Goal: Task Accomplishment & Management: Use online tool/utility

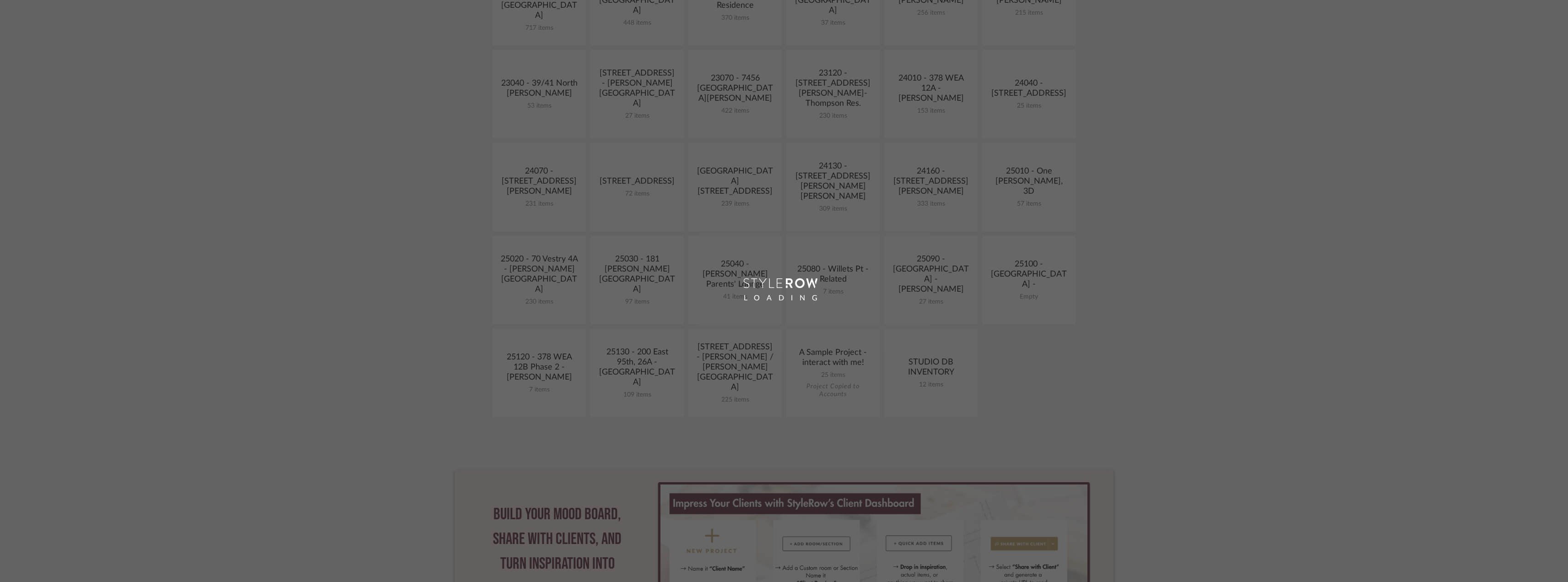
scroll to position [320, 0]
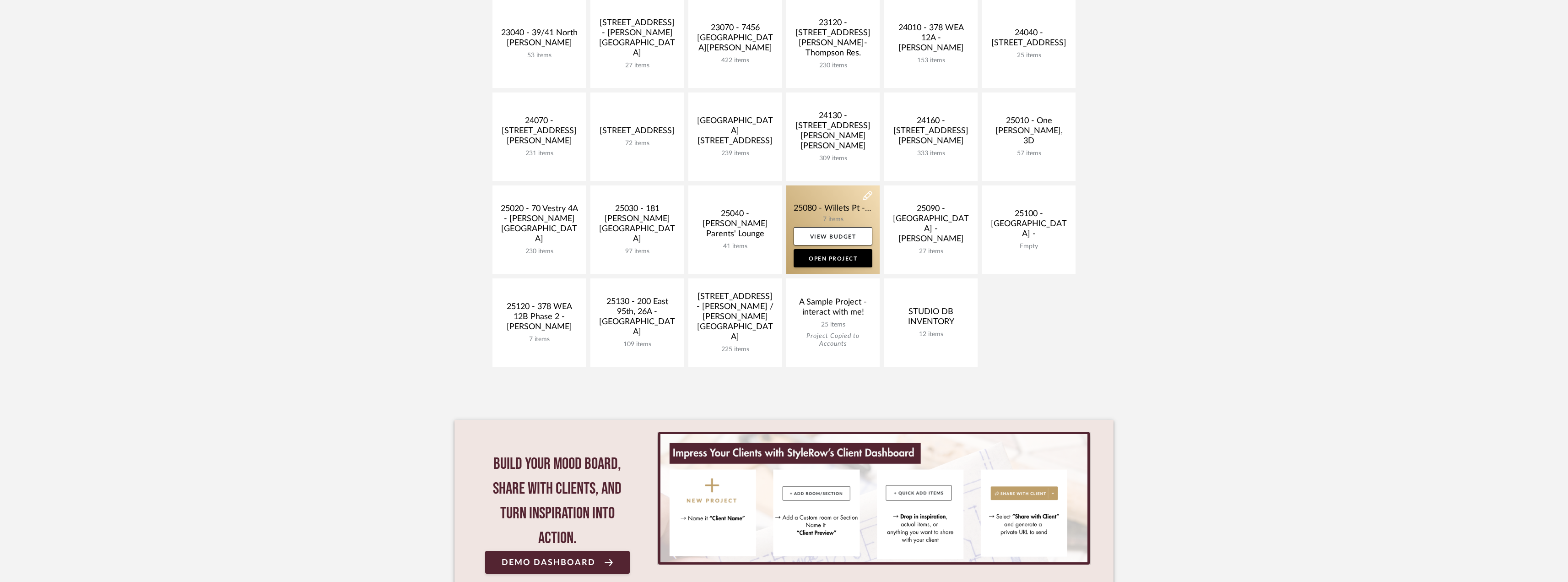
click at [830, 210] on link at bounding box center [833, 229] width 93 height 89
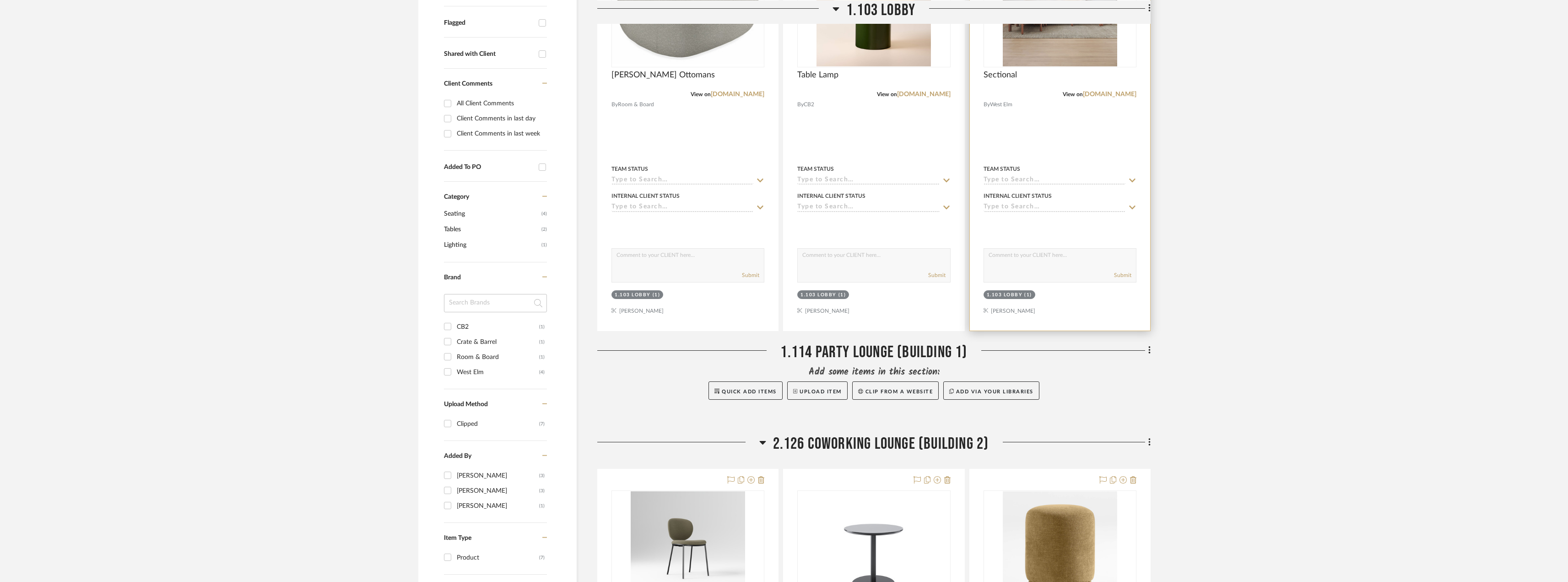
scroll to position [641, 0]
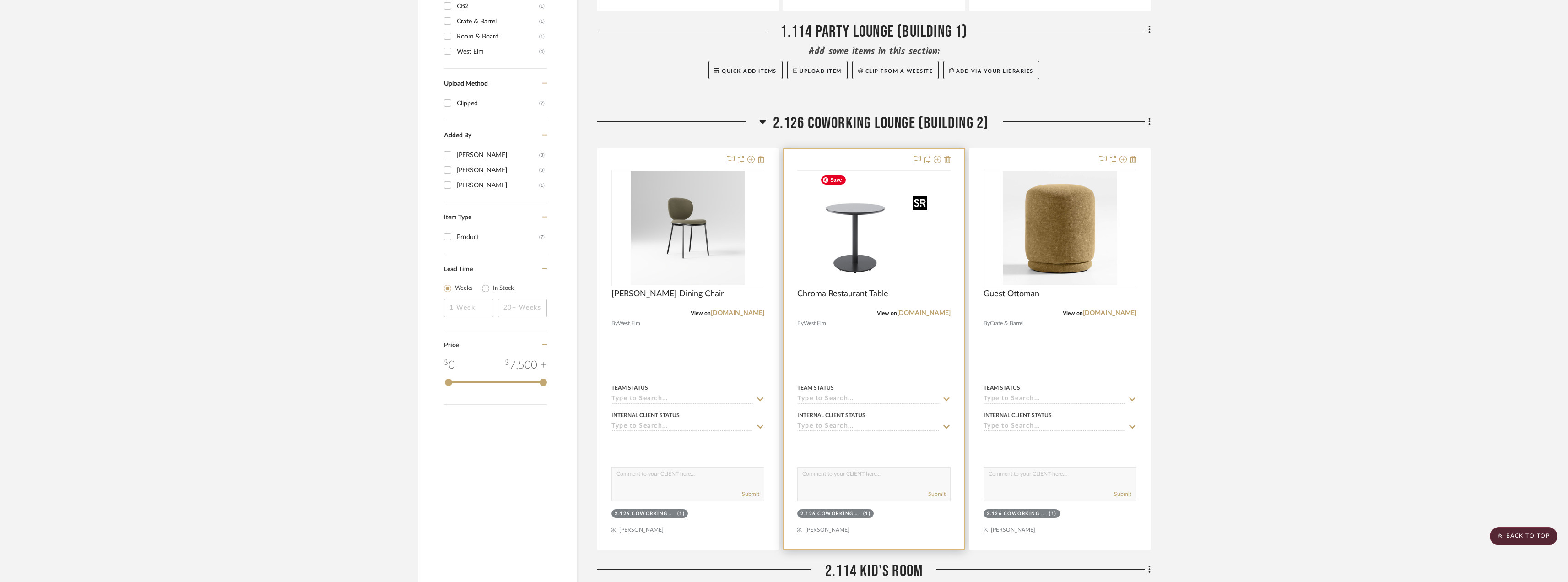
click at [0, 0] on img at bounding box center [0, 0] width 0 height 0
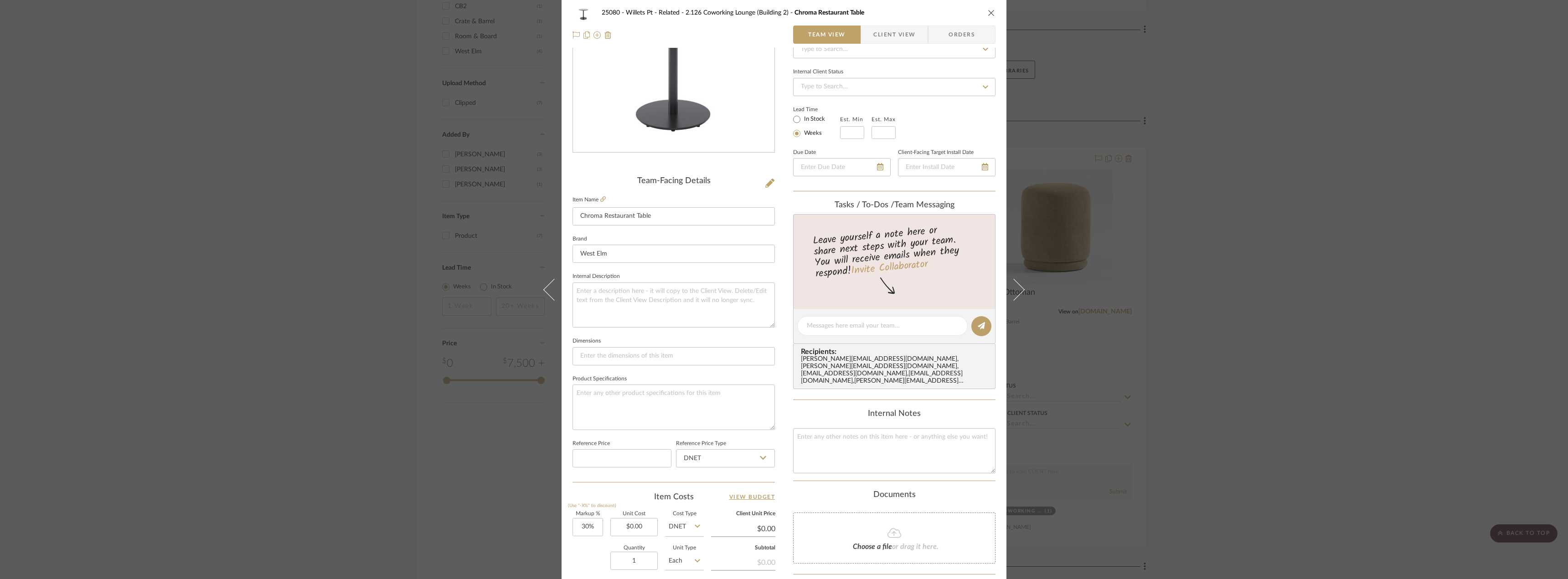
scroll to position [0, 0]
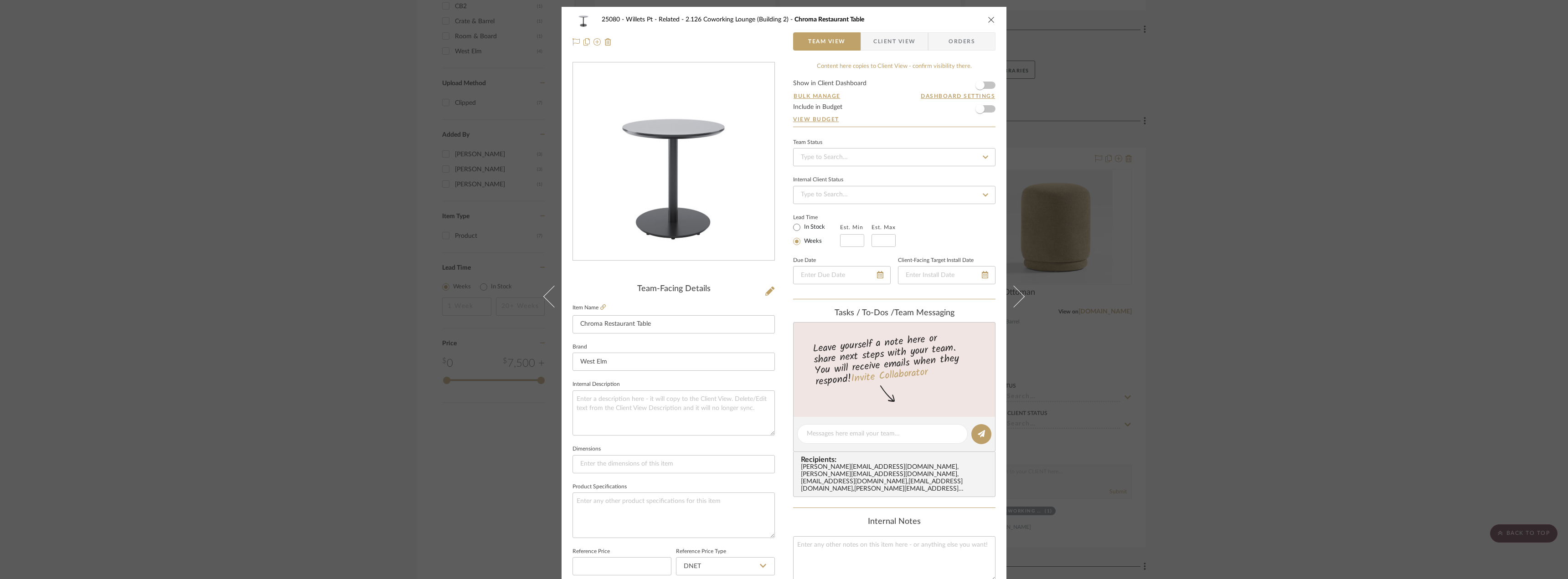
drag, startPoint x: 1324, startPoint y: 313, endPoint x: 1304, endPoint y: 310, distance: 20.2
click at [1322, 313] on div "25080 - Willets Pt - Related 2.126 Coworking Lounge (Building 2) Chroma Restaur…" at bounding box center [784, 290] width 1568 height 579
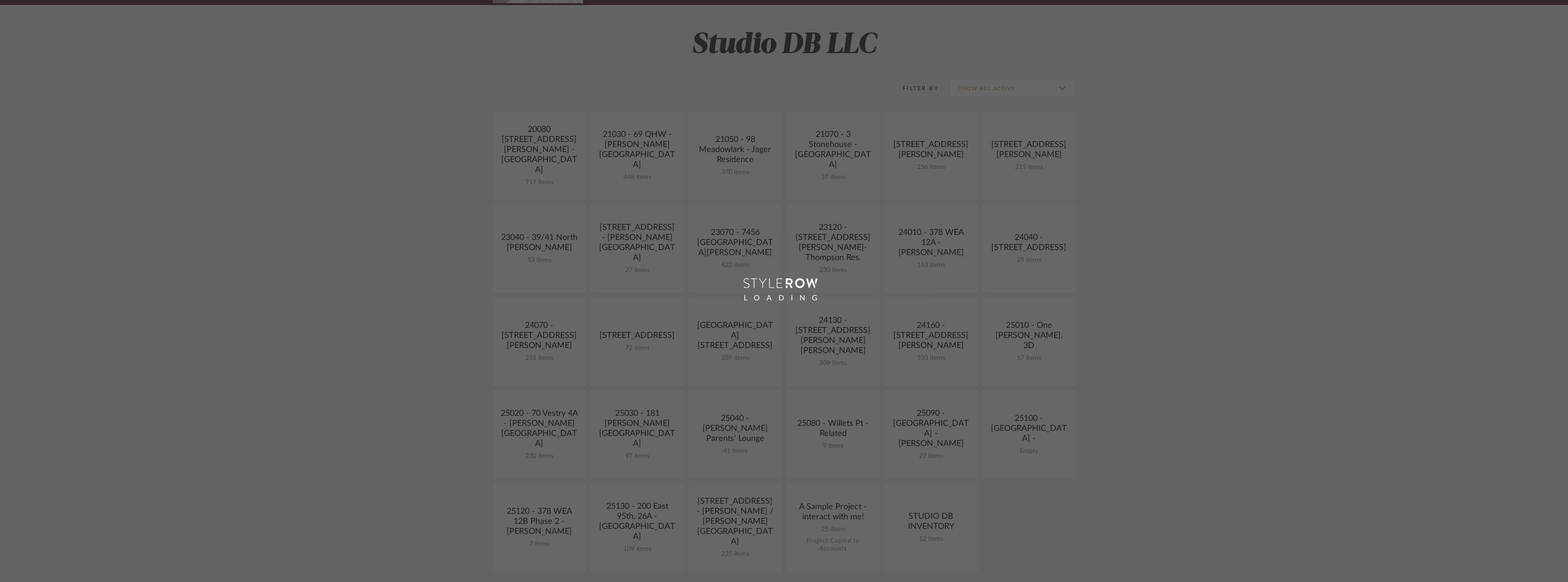
scroll to position [229, 0]
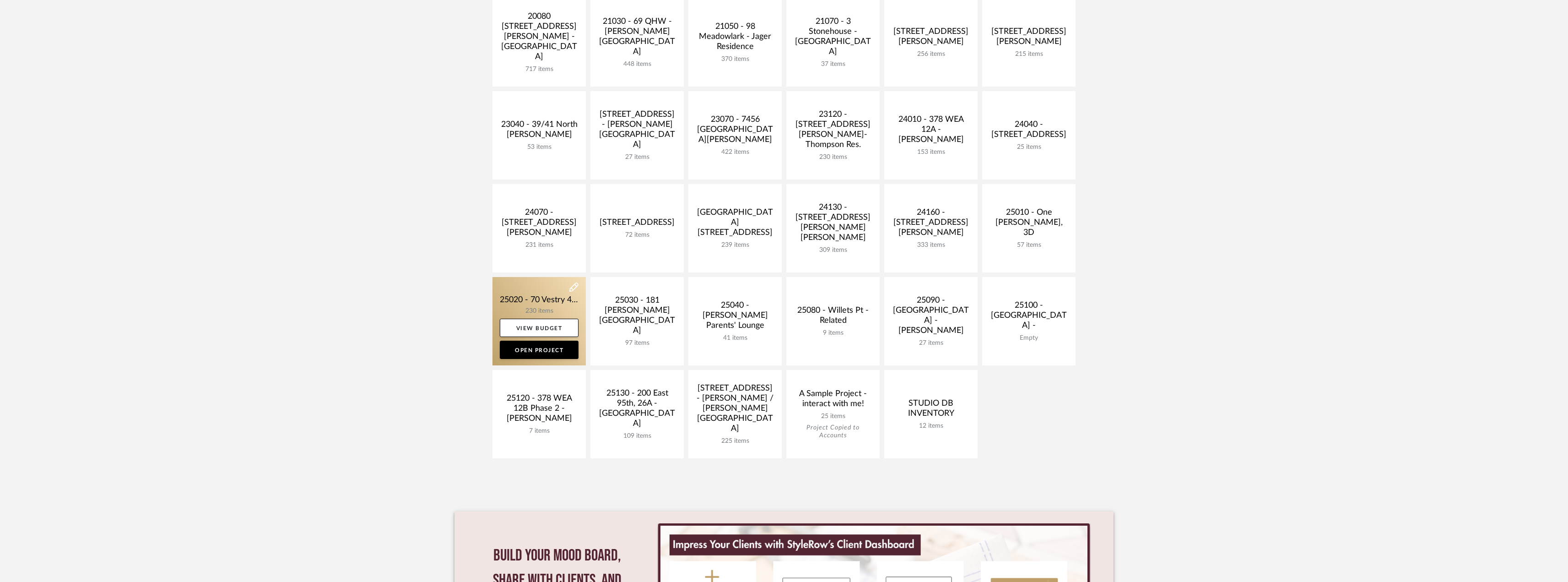
click at [537, 300] on link at bounding box center [539, 321] width 93 height 89
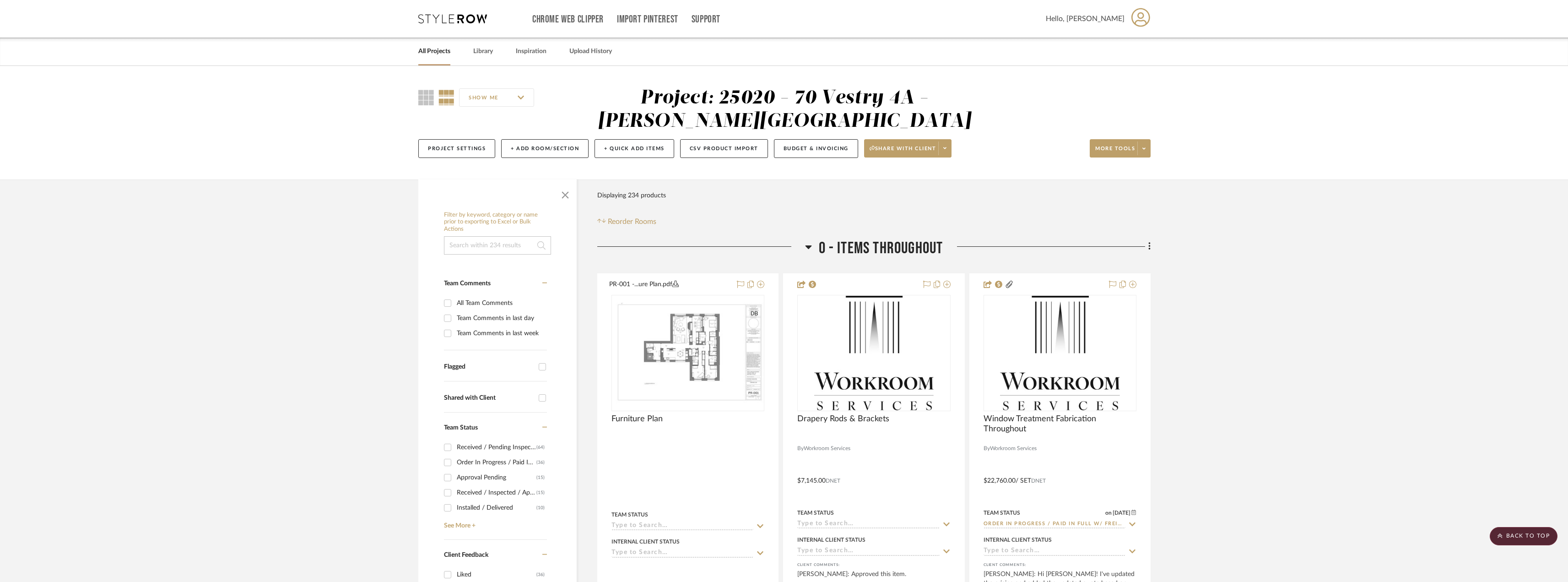
click at [498, 249] on input at bounding box center [497, 245] width 107 height 18
type input "[PERSON_NAME]"
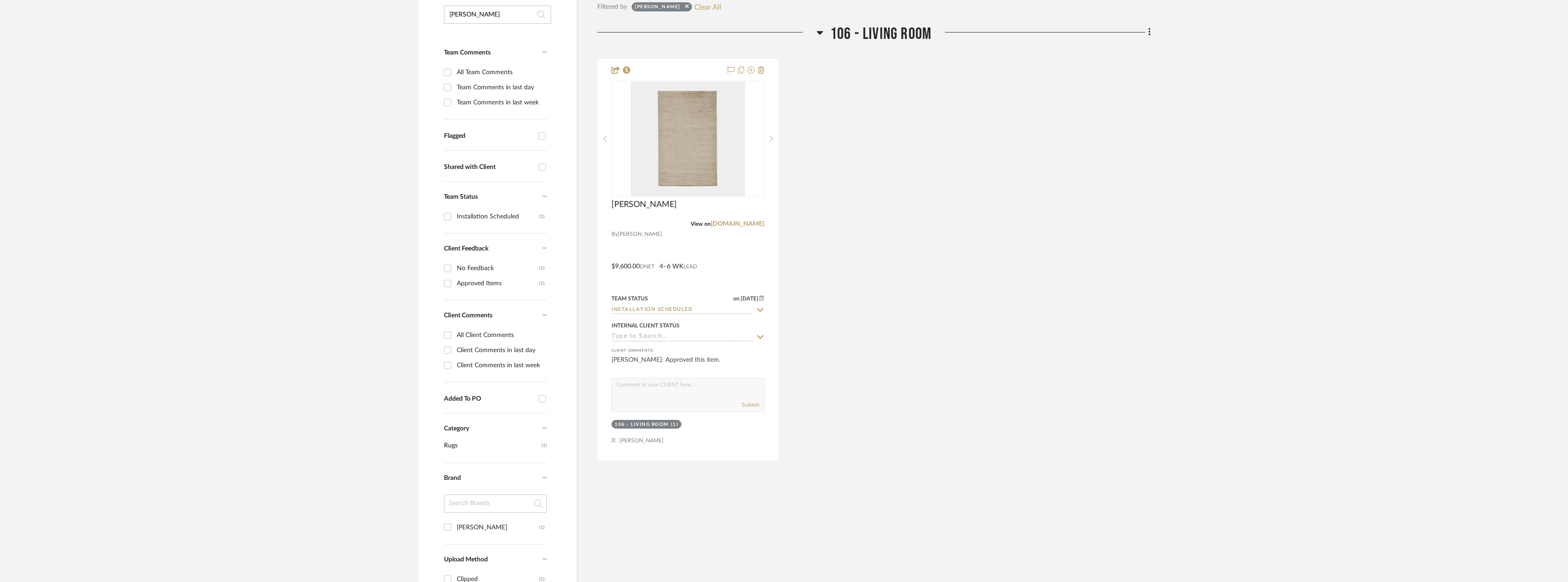
scroll to position [366, 0]
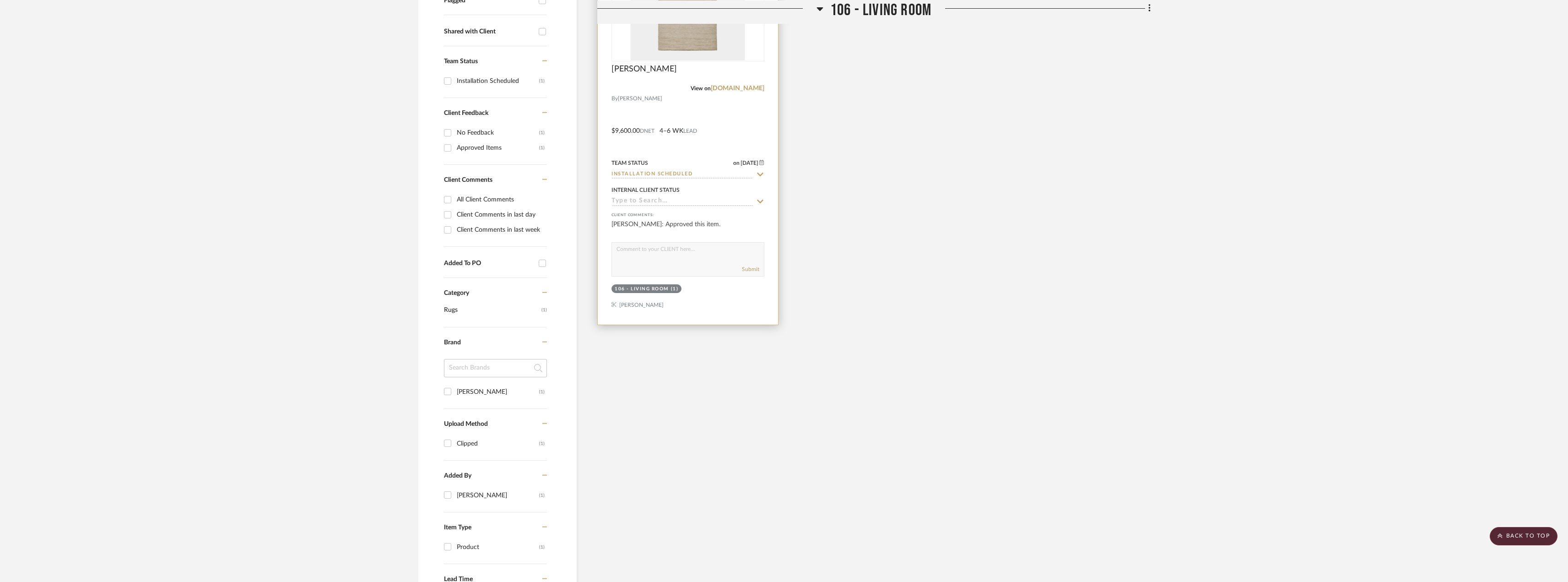
click at [0, 0] on img at bounding box center [0, 0] width 0 height 0
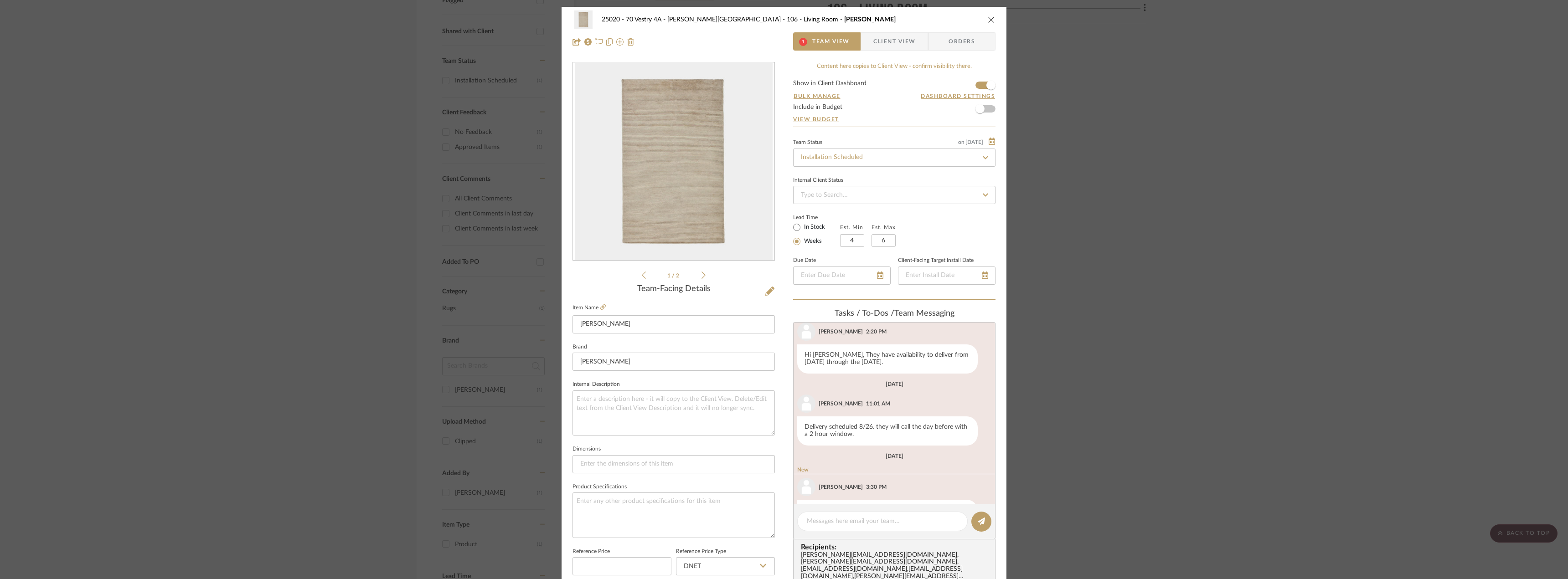
scroll to position [577, 0]
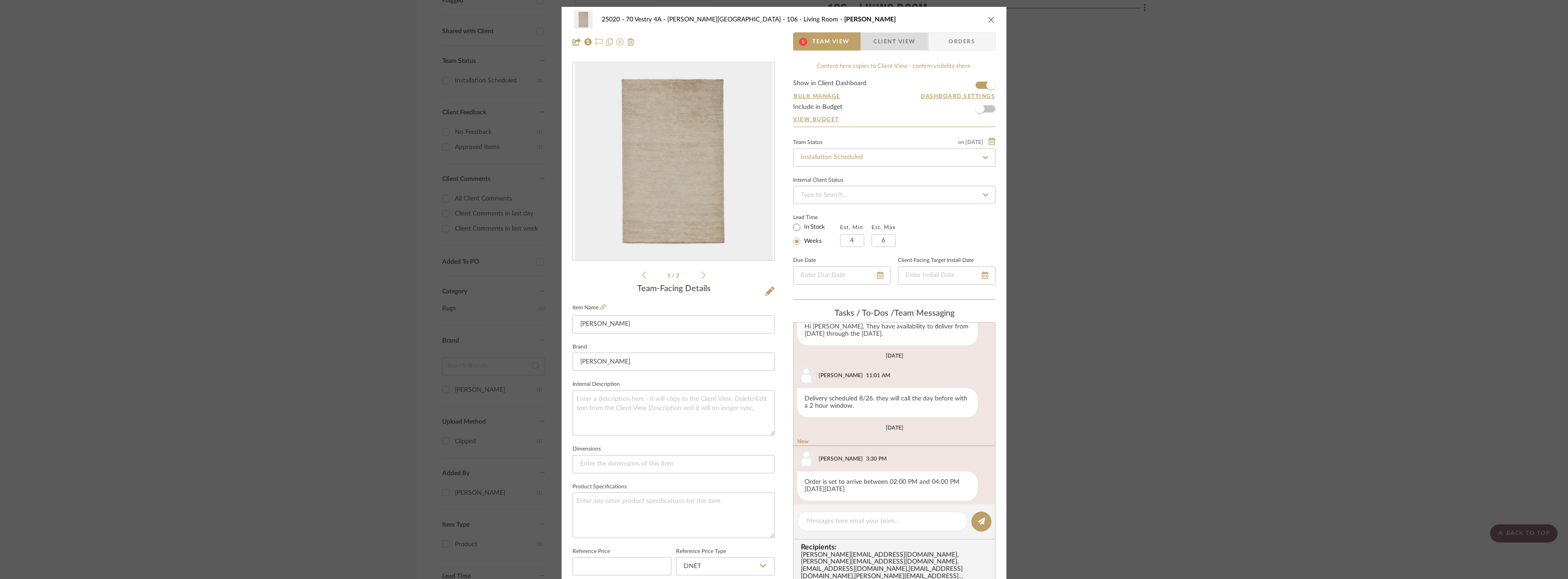
click at [869, 43] on span "button" at bounding box center [867, 41] width 12 height 18
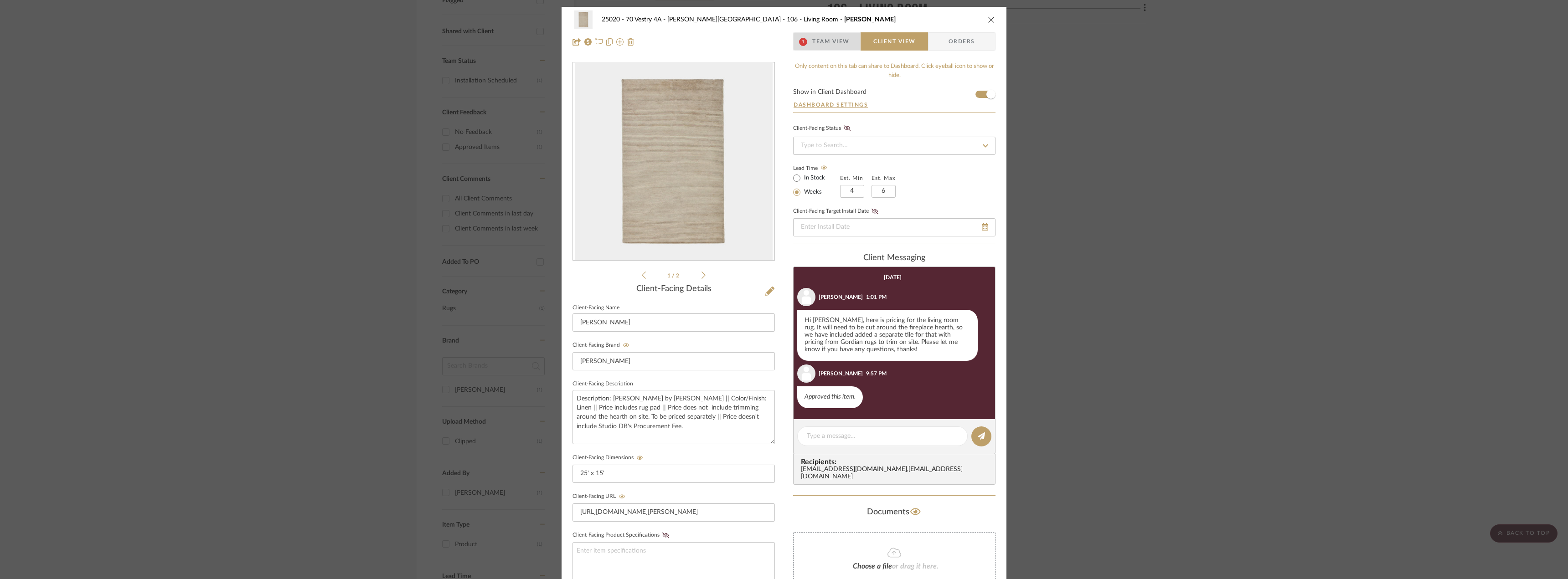
click at [834, 47] on span "Team View" at bounding box center [830, 41] width 37 height 18
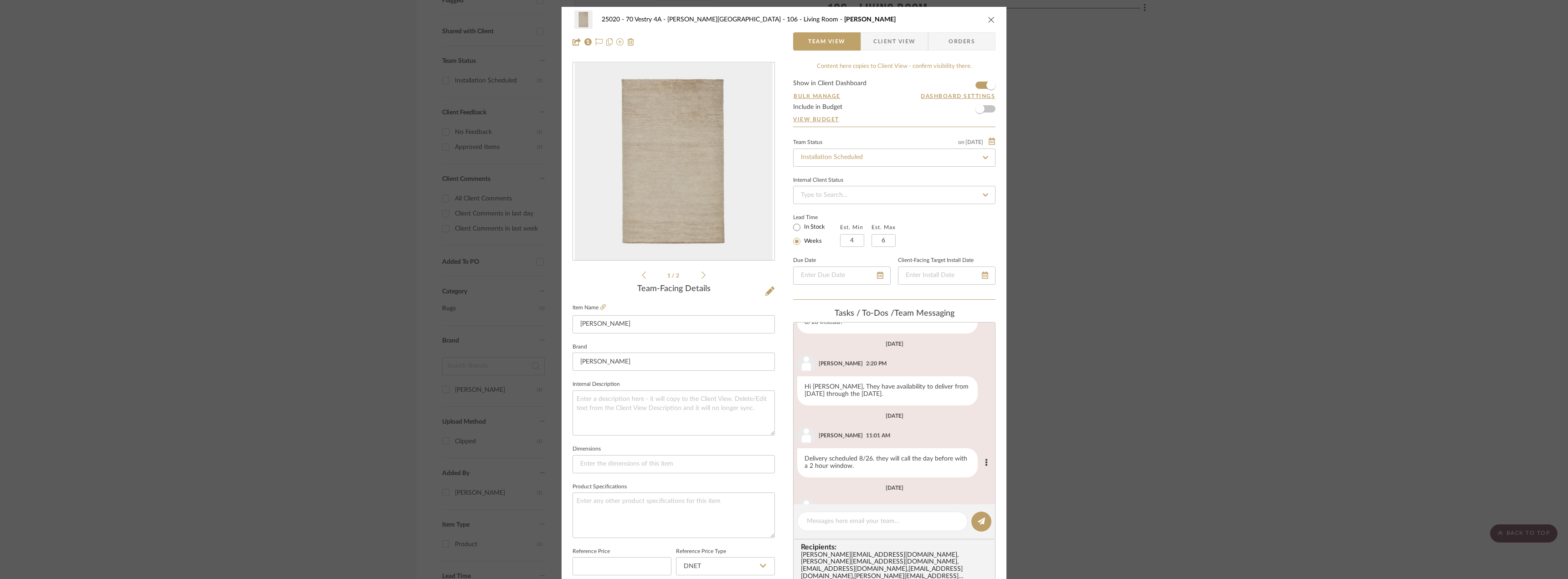
scroll to position [566, 0]
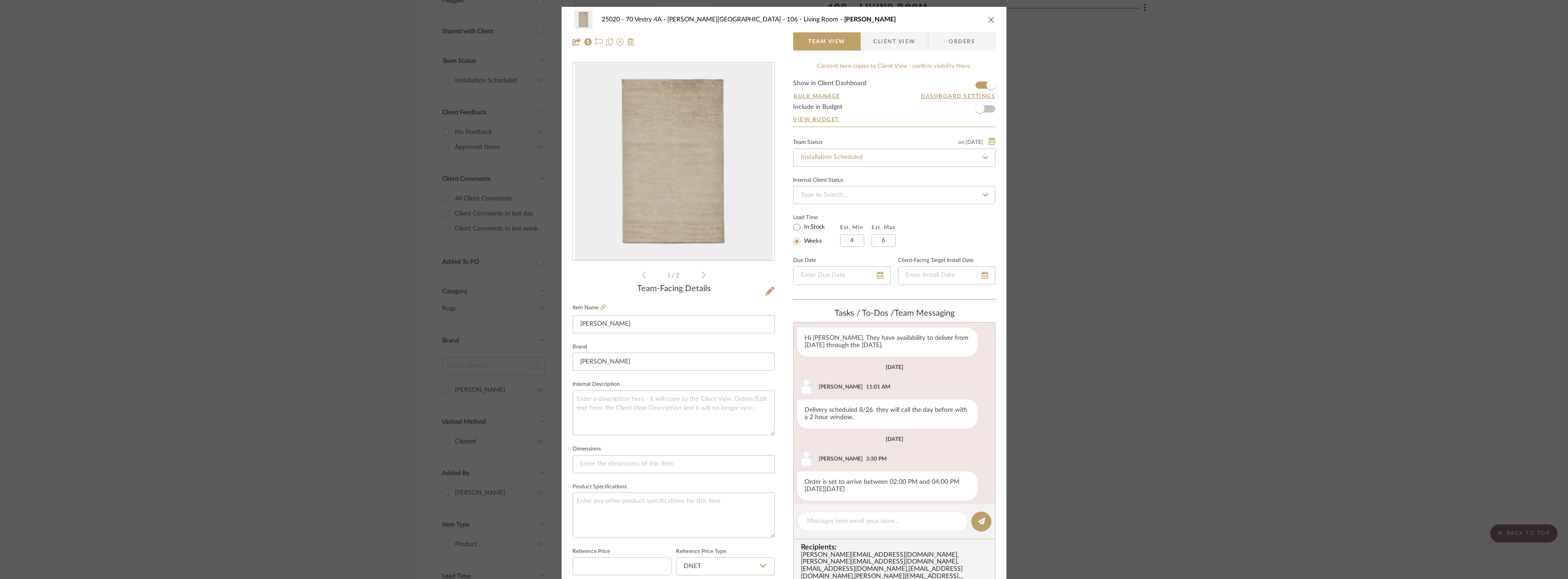
click at [878, 41] on span "Client View" at bounding box center [894, 41] width 42 height 18
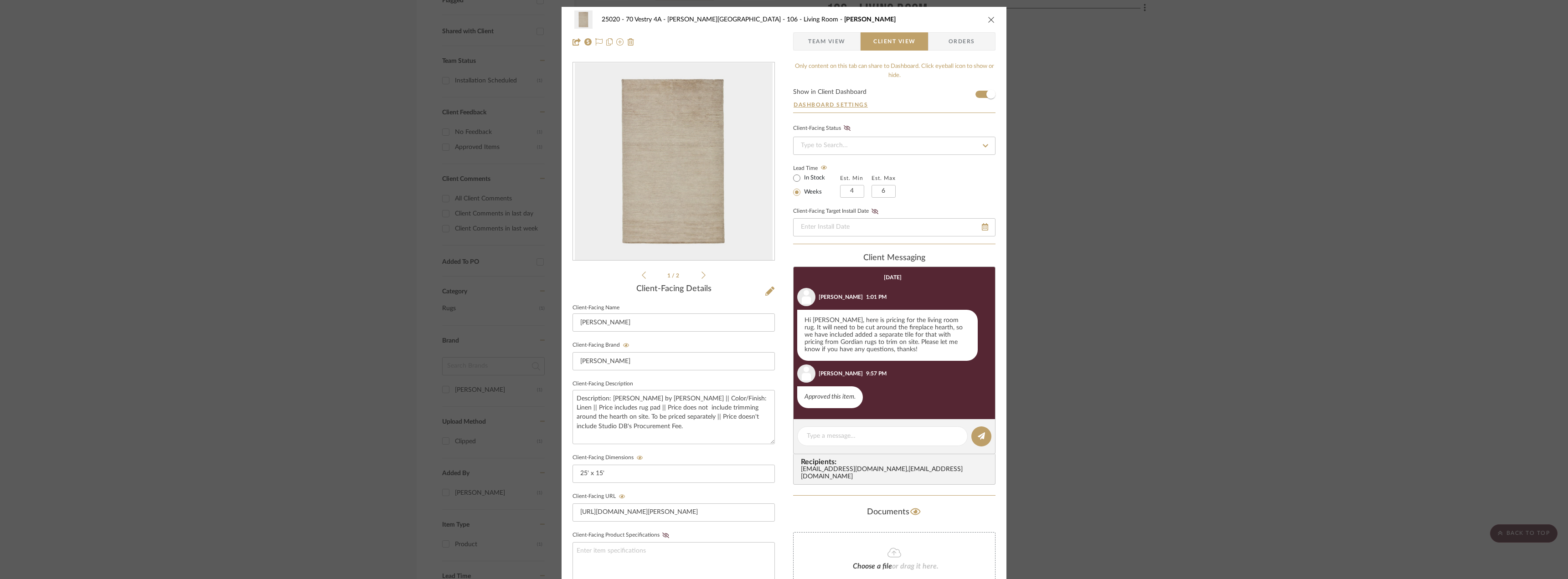
click at [811, 43] on span "Team View" at bounding box center [827, 41] width 37 height 18
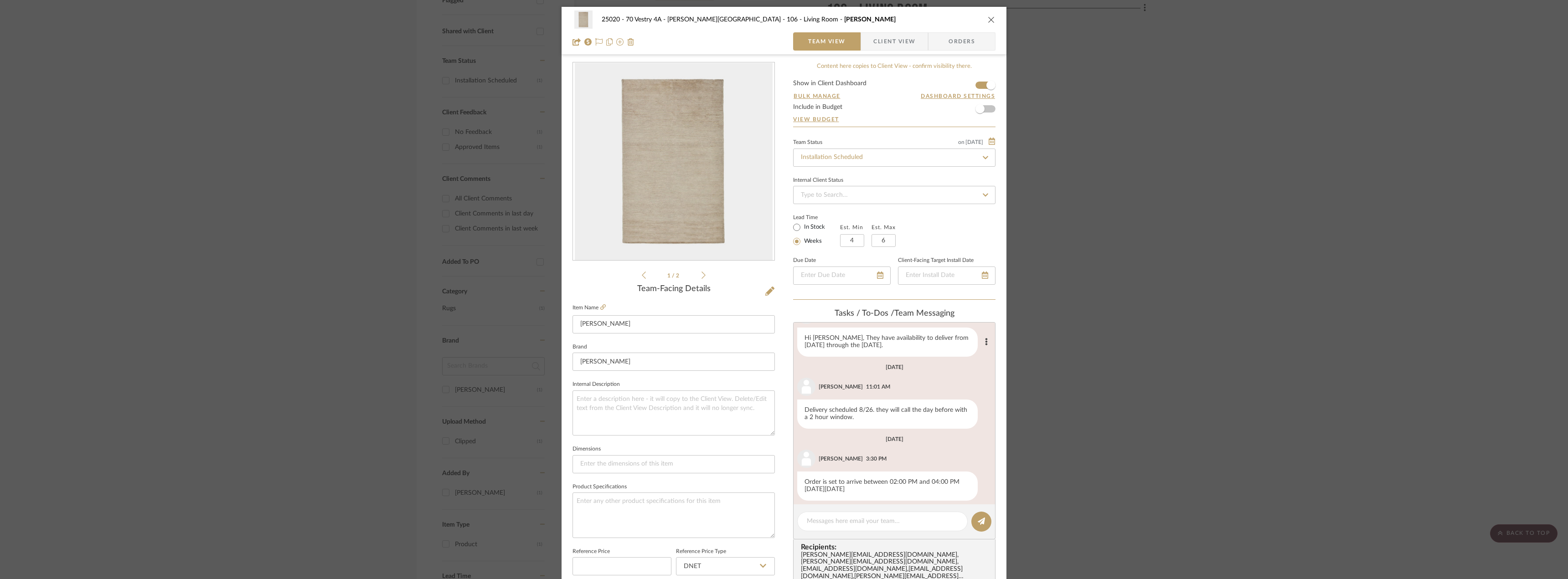
scroll to position [227, 0]
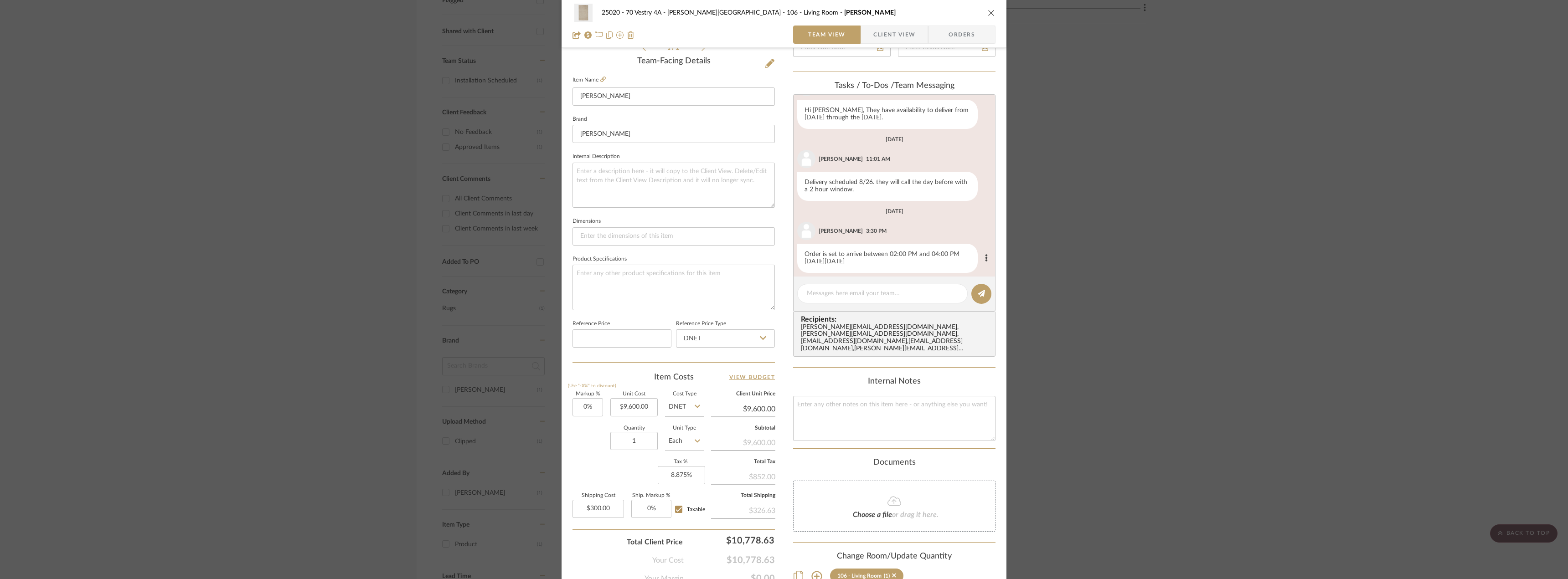
click at [872, 251] on div "Order is set to arrive between 02:00 PM and 04:00 PM [DATE][DATE]" at bounding box center [887, 258] width 181 height 29
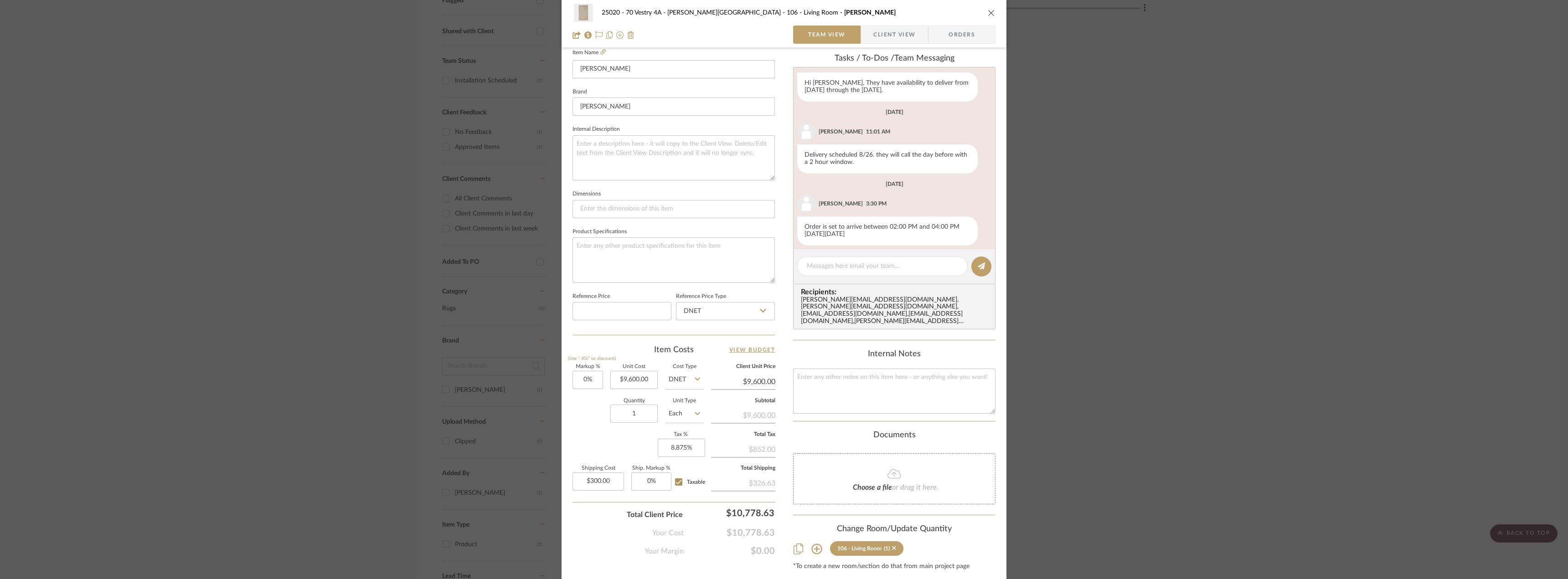
scroll to position [276, 0]
